Goal: Check status: Check status

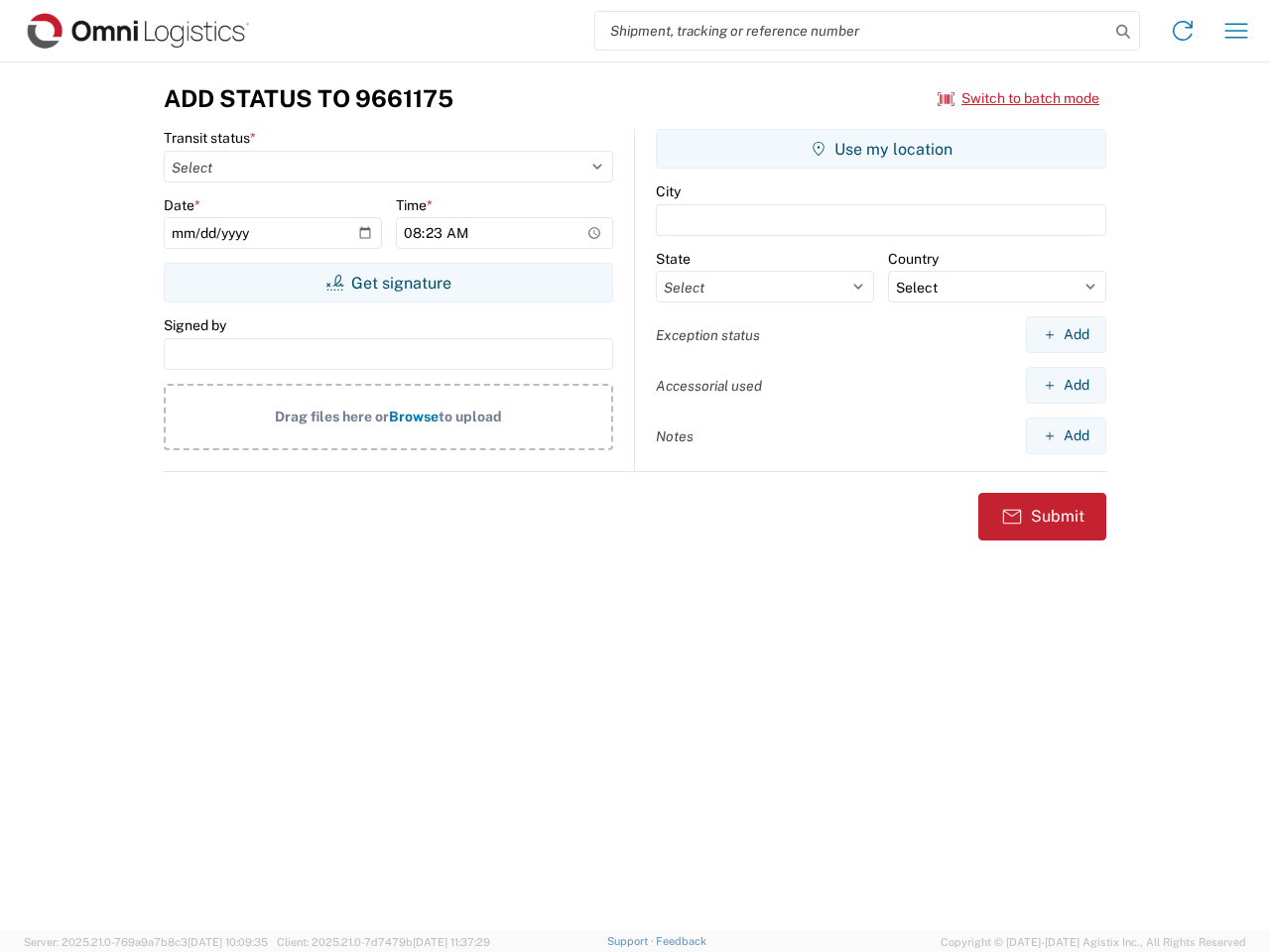
click at [852, 31] on input "search" at bounding box center [851, 31] width 513 height 38
click at [1123, 32] on icon at bounding box center [1123, 32] width 28 height 28
click at [1183, 31] on icon at bounding box center [1183, 31] width 32 height 32
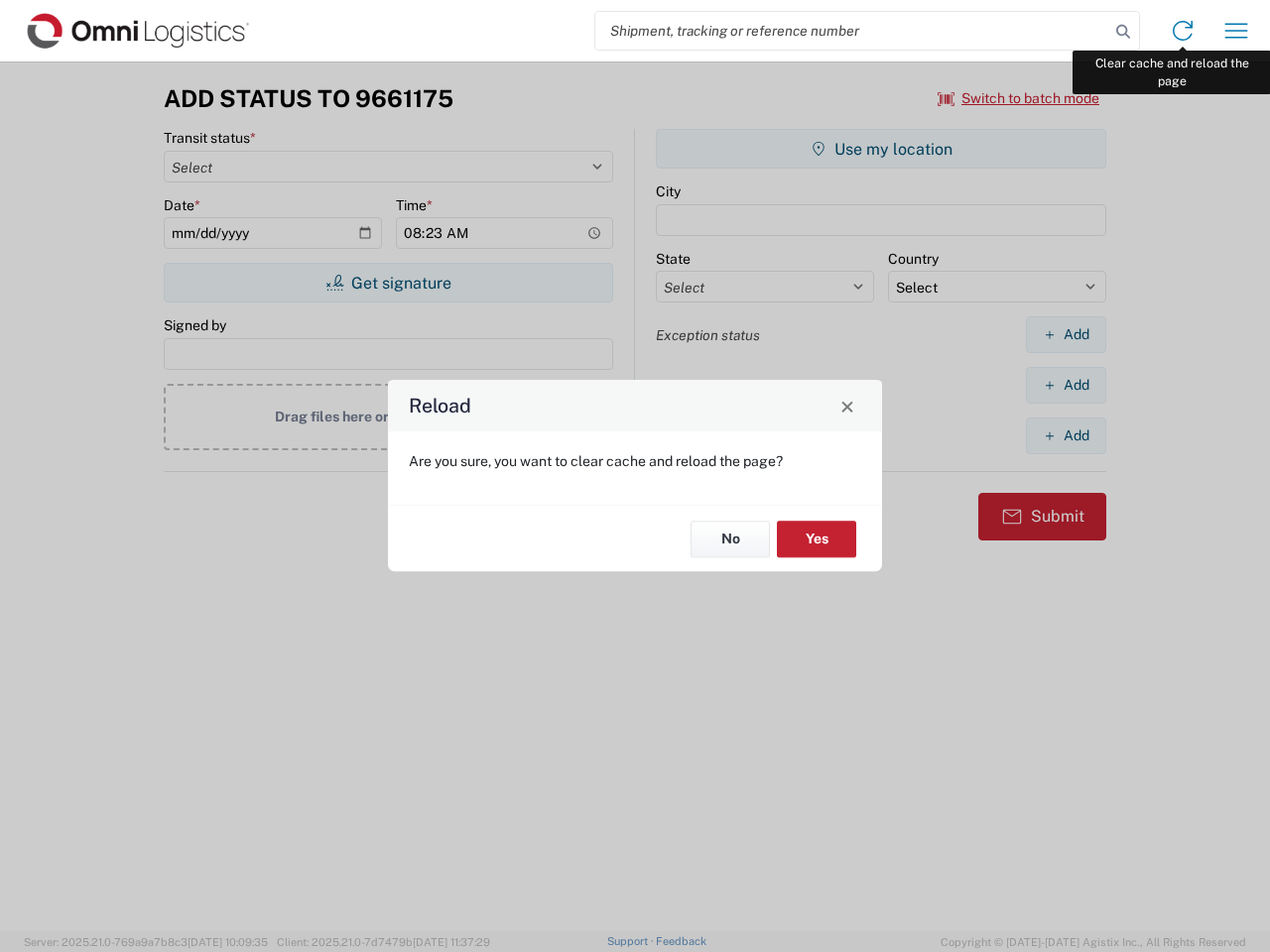
click at [1236, 31] on div "Reload Are you sure, you want to clear cache and reload the page? No Yes" at bounding box center [635, 476] width 1270 height 952
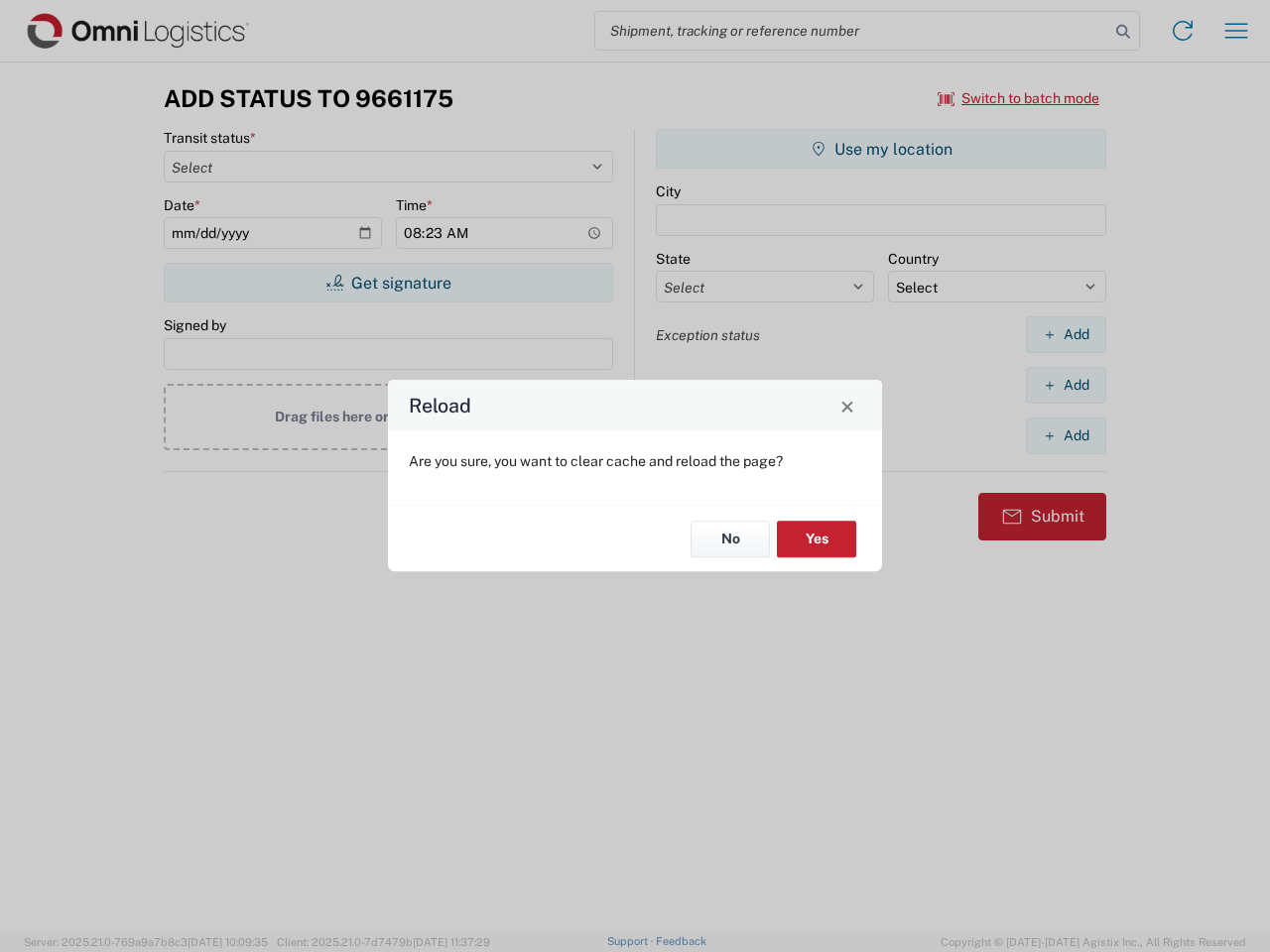
click at [1019, 98] on div "Reload Are you sure, you want to clear cache and reload the page? No Yes" at bounding box center [635, 476] width 1270 height 952
click at [388, 283] on div "Reload Are you sure, you want to clear cache and reload the page? No Yes" at bounding box center [635, 476] width 1270 height 952
click at [881, 149] on div "Reload Are you sure, you want to clear cache and reload the page? No Yes" at bounding box center [635, 476] width 1270 height 952
click at [1065, 335] on div "Reload Are you sure, you want to clear cache and reload the page? No Yes" at bounding box center [635, 476] width 1270 height 952
click at [1065, 385] on div "Reload Are you sure, you want to clear cache and reload the page? No Yes" at bounding box center [635, 476] width 1270 height 952
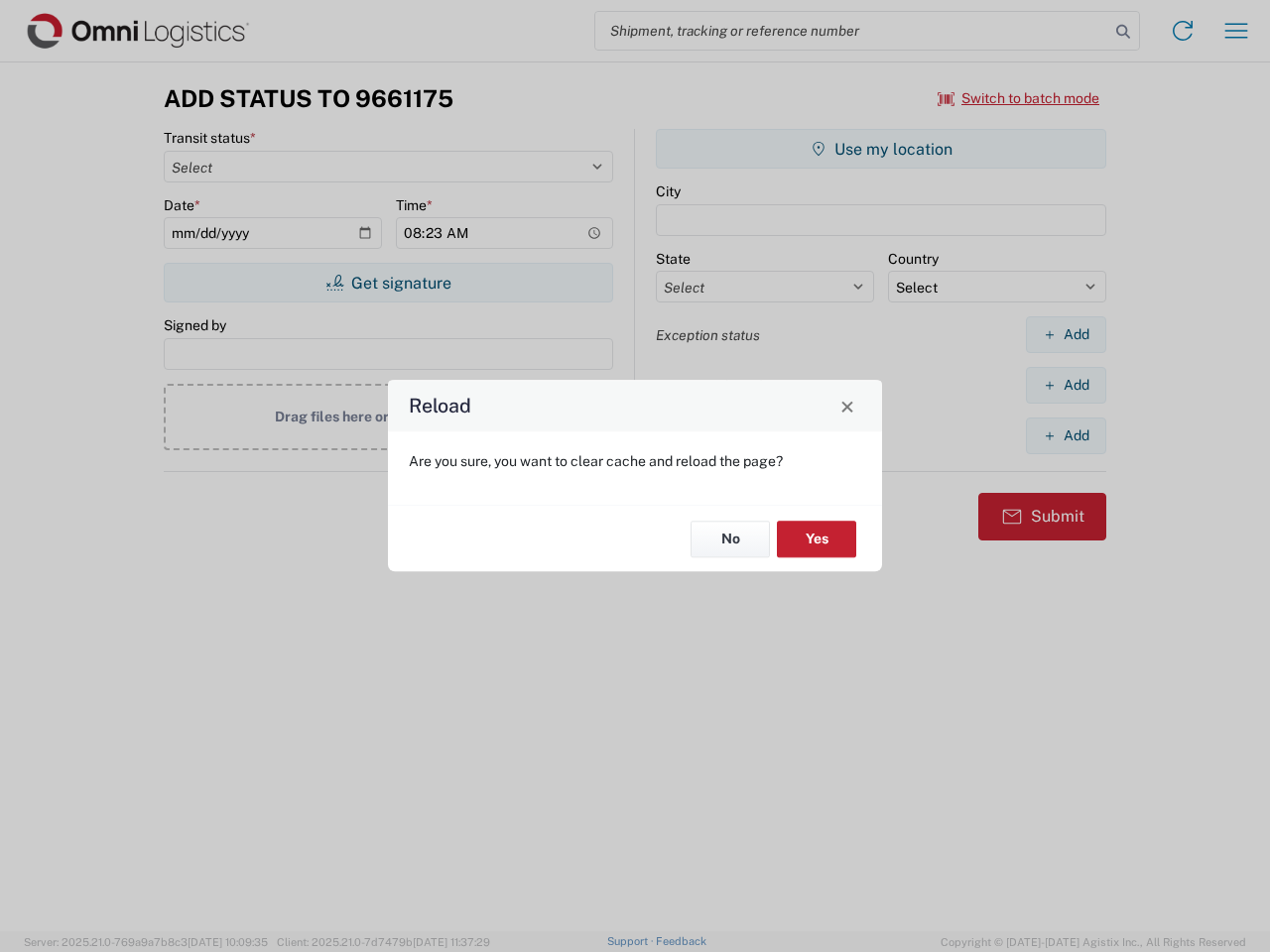
click at [1065, 436] on div "Reload Are you sure, you want to clear cache and reload the page? No Yes" at bounding box center [635, 476] width 1270 height 952
